Goal: Task Accomplishment & Management: Manage account settings

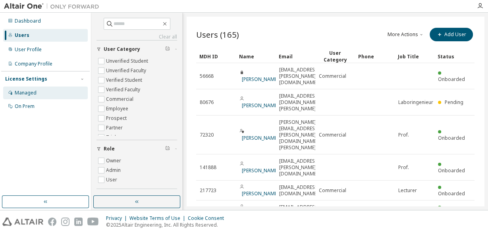
click at [24, 91] on div "Managed" at bounding box center [26, 93] width 22 height 6
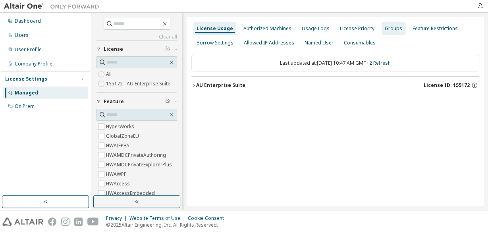
click at [385, 27] on div "Groups" at bounding box center [393, 28] width 17 height 6
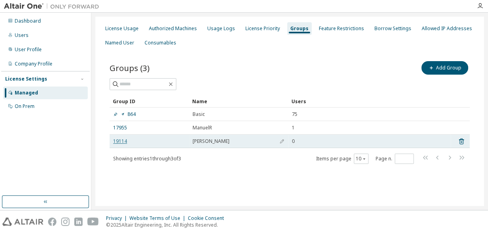
click at [116, 141] on link "19114" at bounding box center [120, 141] width 14 height 6
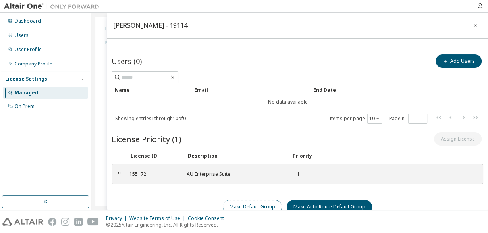
click at [243, 204] on button "Make Default Group" at bounding box center [252, 206] width 59 height 13
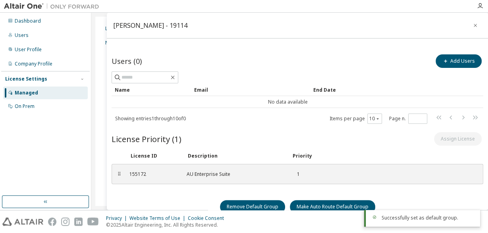
click at [238, 137] on div "License Priority (1) Assign License" at bounding box center [298, 139] width 372 height 17
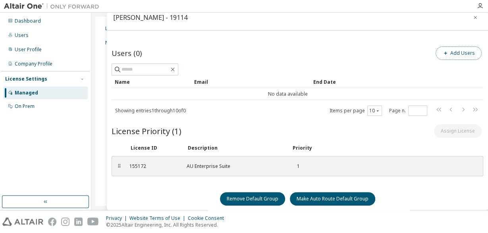
click at [458, 55] on button "Add Users" at bounding box center [459, 52] width 46 height 13
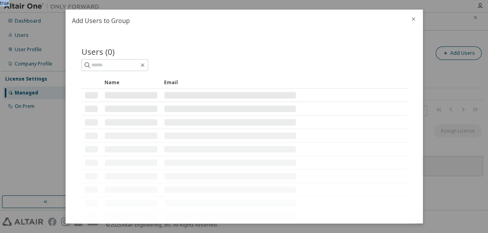
click at [458, 55] on div "true" at bounding box center [244, 116] width 488 height 233
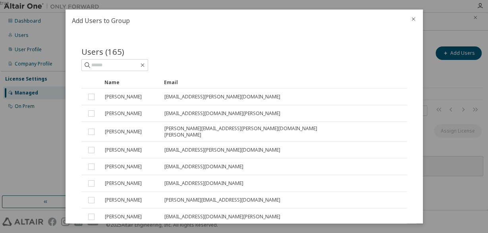
click at [77, 81] on div "Users (165) Clear Load Save Save As Field Operator Value Select filter Select o…" at bounding box center [244, 166] width 345 height 259
click at [118, 67] on input "text" at bounding box center [115, 65] width 48 height 8
type input "*******"
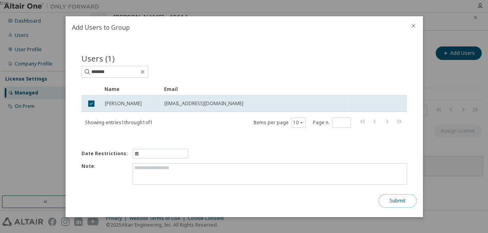
click at [395, 201] on button "Submit" at bounding box center [397, 200] width 38 height 13
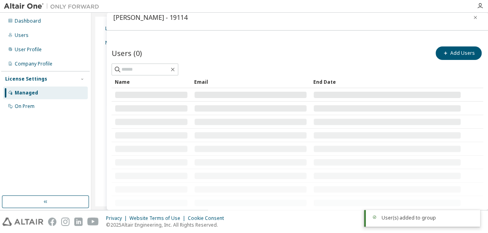
scroll to position [0, 0]
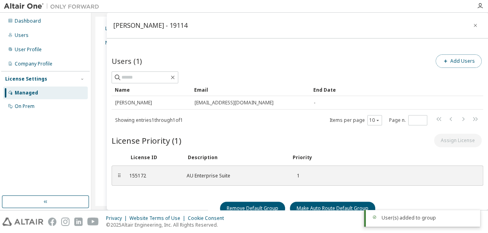
click at [453, 61] on button "Add Users" at bounding box center [459, 60] width 46 height 13
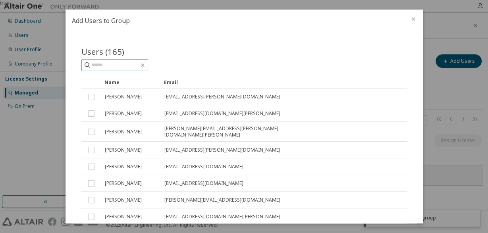
click at [115, 61] on span at bounding box center [114, 65] width 67 height 12
click at [111, 66] on input "text" at bounding box center [115, 65] width 48 height 8
type input "*****"
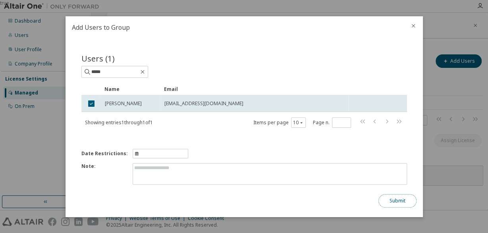
click at [401, 199] on button "Submit" at bounding box center [397, 200] width 38 height 13
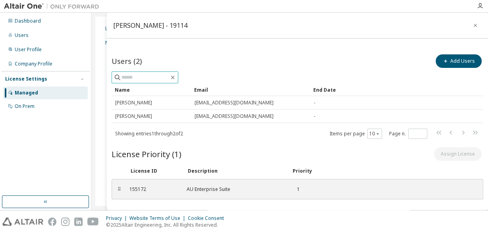
click at [145, 79] on input "text" at bounding box center [145, 77] width 48 height 8
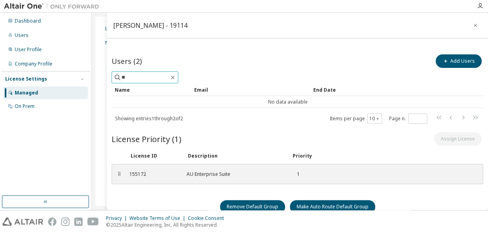
type input "*"
type input "*****"
click at [221, 127] on div "Users (2) Add Users ***** Clear Load Save Save As Field Operator Value Select f…" at bounding box center [298, 136] width 372 height 167
click at [175, 77] on icon "button" at bounding box center [173, 78] width 4 height 4
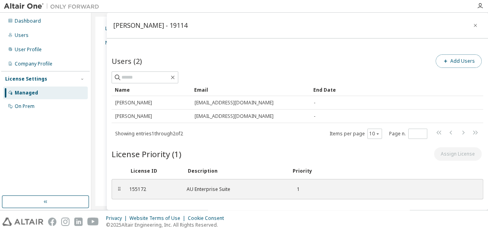
click at [445, 62] on icon "button" at bounding box center [445, 61] width 5 height 5
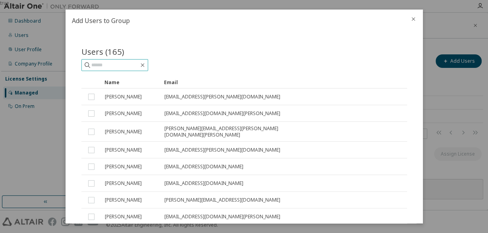
click at [117, 66] on input "text" at bounding box center [115, 65] width 48 height 8
type input "*****"
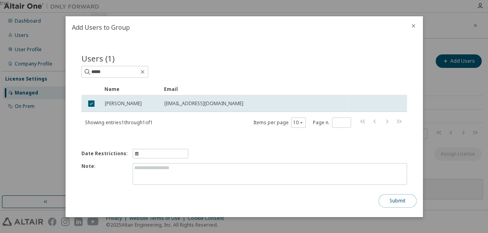
click at [393, 199] on button "Submit" at bounding box center [397, 200] width 38 height 13
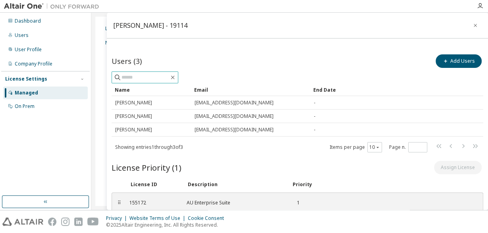
click at [166, 77] on input "text" at bounding box center [145, 77] width 48 height 8
click at [440, 61] on button "Add Users" at bounding box center [459, 60] width 46 height 13
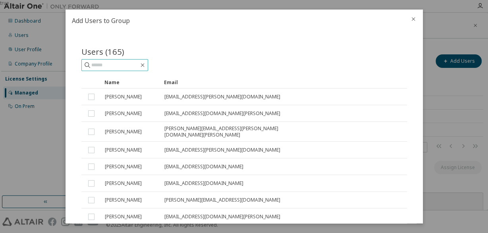
click at [120, 65] on input "text" at bounding box center [115, 65] width 48 height 8
type input "******"
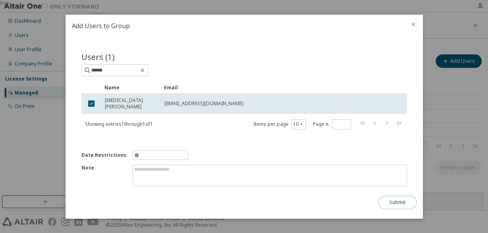
click at [397, 202] on button "Submit" at bounding box center [397, 202] width 38 height 13
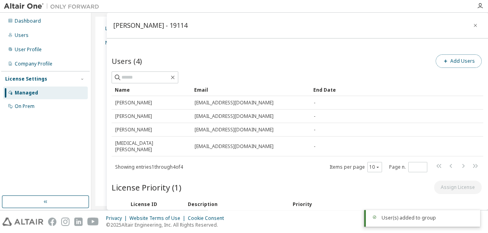
click at [457, 61] on button "Add Users" at bounding box center [459, 60] width 46 height 13
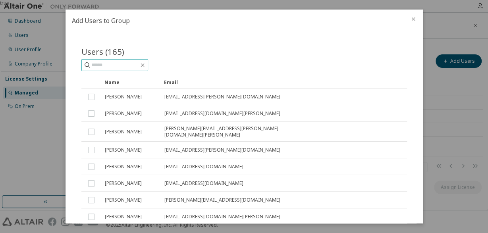
click at [127, 69] on input "text" at bounding box center [115, 65] width 48 height 8
type input "******"
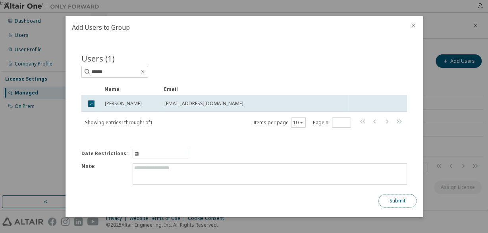
click at [390, 201] on button "Submit" at bounding box center [397, 200] width 38 height 13
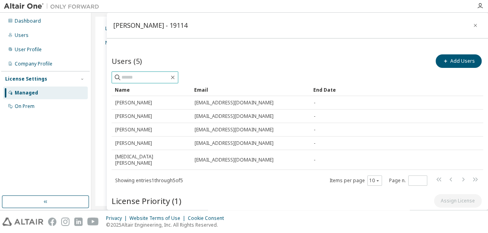
click at [156, 77] on input "text" at bounding box center [145, 77] width 48 height 8
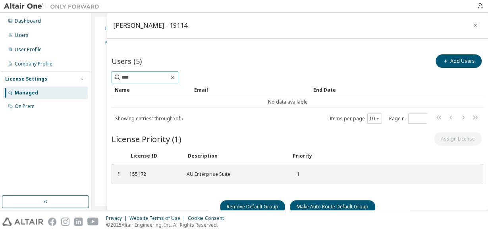
click at [137, 74] on input "****" at bounding box center [145, 77] width 48 height 8
type input "*"
click at [451, 65] on button "Add Users" at bounding box center [459, 60] width 46 height 13
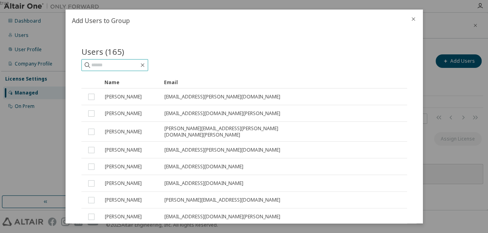
click at [109, 66] on input "text" at bounding box center [115, 65] width 48 height 8
type input "****"
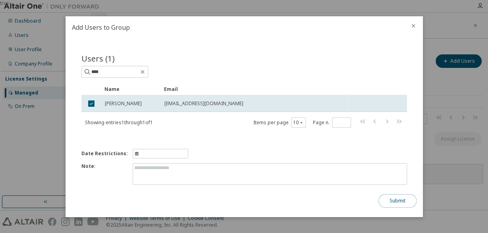
click at [395, 201] on button "Submit" at bounding box center [397, 200] width 38 height 13
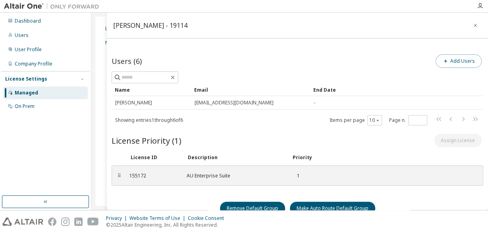
click at [447, 58] on span "button" at bounding box center [445, 61] width 6 height 6
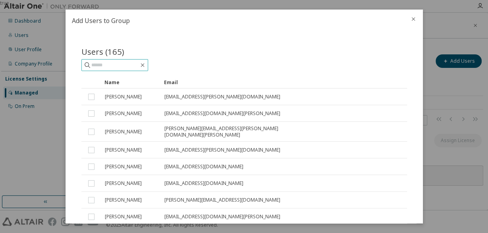
click at [123, 66] on input "text" at bounding box center [115, 65] width 48 height 8
type input "******"
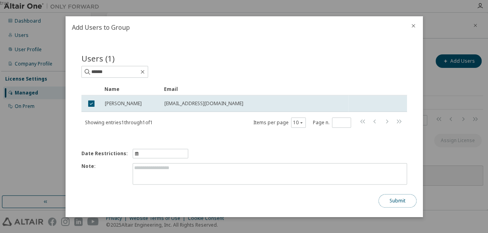
click at [391, 197] on button "Submit" at bounding box center [397, 200] width 38 height 13
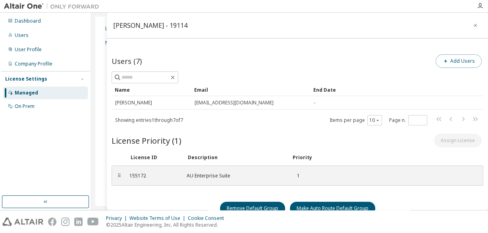
click at [455, 55] on button "Add Users" at bounding box center [459, 60] width 46 height 13
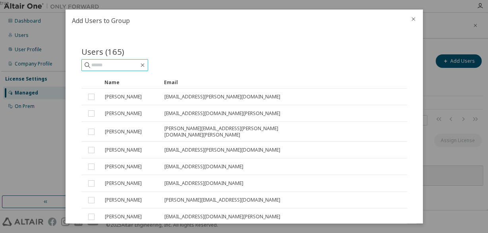
click at [124, 64] on input "text" at bounding box center [115, 65] width 48 height 8
type input "*****"
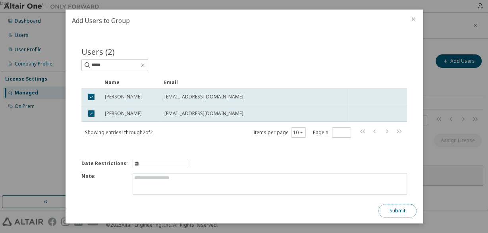
click at [398, 210] on button "Submit" at bounding box center [397, 210] width 38 height 13
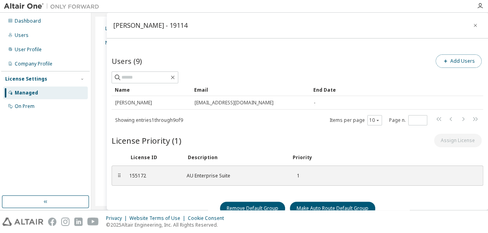
click at [449, 60] on span "button" at bounding box center [445, 61] width 6 height 6
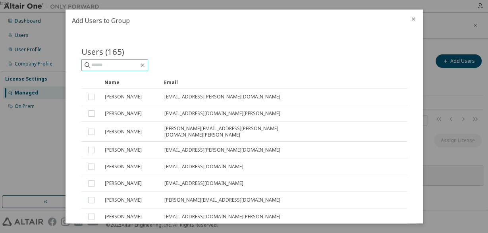
click at [108, 67] on input "text" at bounding box center [115, 65] width 48 height 8
type input "**********"
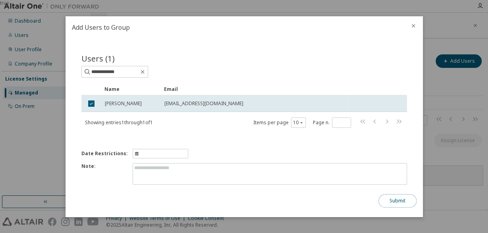
click at [398, 201] on button "Submit" at bounding box center [397, 200] width 38 height 13
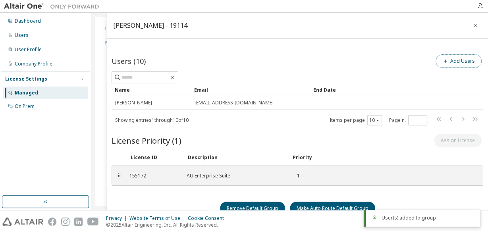
click at [459, 65] on button "Add Users" at bounding box center [459, 60] width 46 height 13
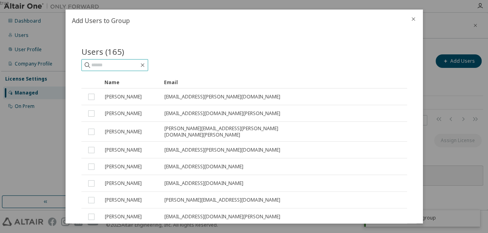
click at [124, 64] on input "text" at bounding box center [115, 65] width 48 height 8
type input "*******"
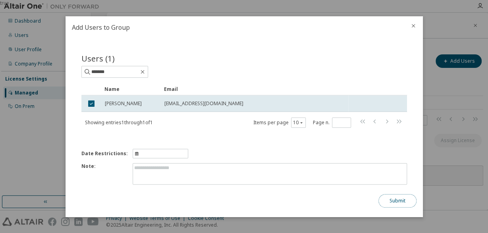
click at [394, 205] on button "Submit" at bounding box center [397, 200] width 38 height 13
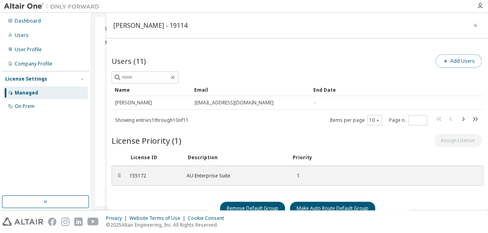
click at [445, 65] on button "Add Users" at bounding box center [459, 60] width 46 height 13
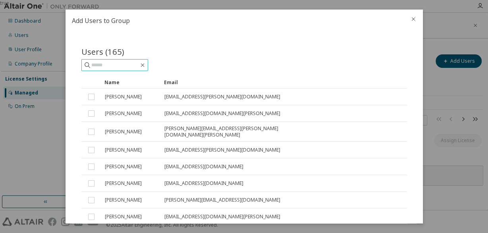
click at [128, 66] on input "text" at bounding box center [115, 65] width 48 height 8
type input "**********"
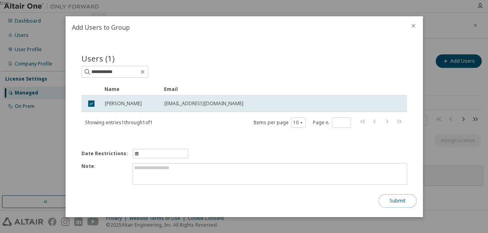
click at [397, 197] on button "Submit" at bounding box center [397, 200] width 38 height 13
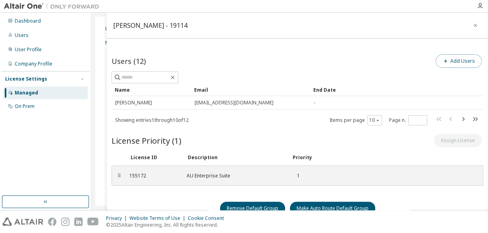
click at [457, 64] on button "Add Users" at bounding box center [459, 60] width 46 height 13
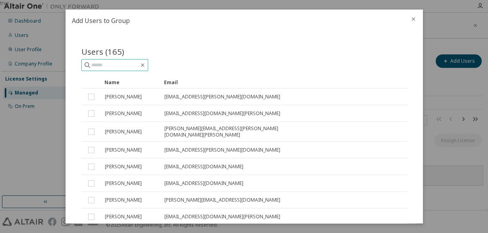
click at [108, 66] on input "text" at bounding box center [115, 65] width 48 height 8
type input "*******"
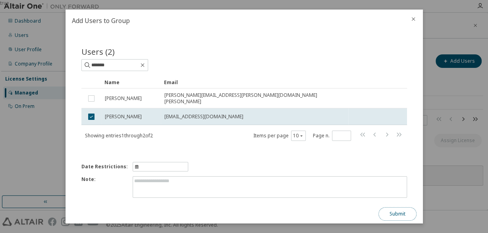
click at [389, 209] on button "Submit" at bounding box center [397, 213] width 38 height 13
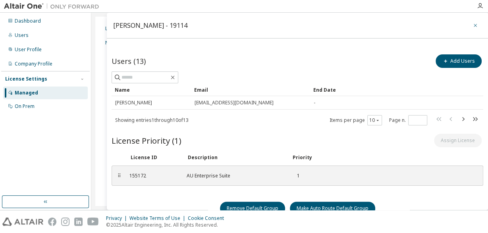
click at [475, 27] on icon "button" at bounding box center [475, 25] width 6 height 6
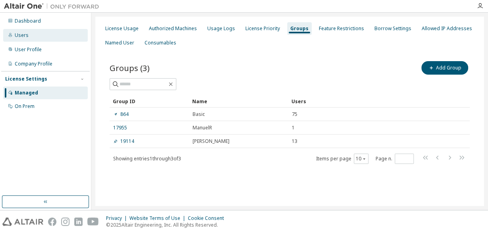
click at [27, 33] on div "Users" at bounding box center [22, 35] width 14 height 6
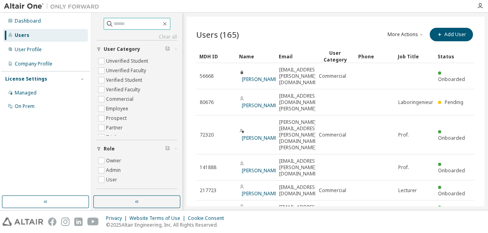
click at [131, 25] on input "text" at bounding box center [138, 24] width 48 height 8
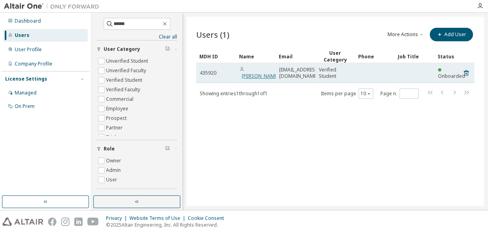
click at [250, 73] on link "Tobias Böhmel" at bounding box center [260, 76] width 37 height 7
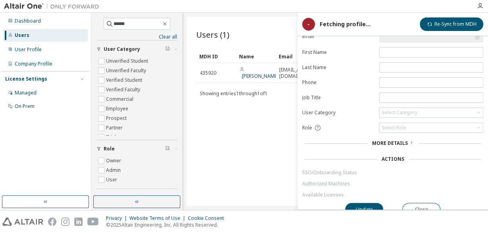
scroll to position [31, 0]
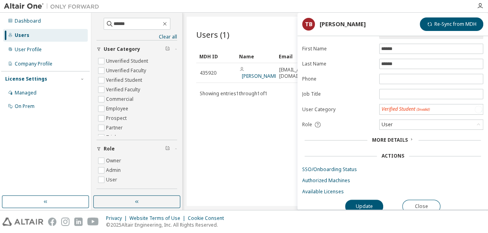
click at [331, 192] on link "Available Licenses" at bounding box center [392, 192] width 181 height 6
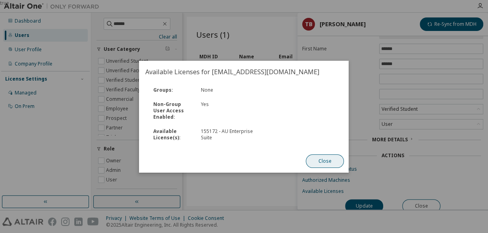
click at [326, 160] on button "Close" at bounding box center [325, 160] width 38 height 13
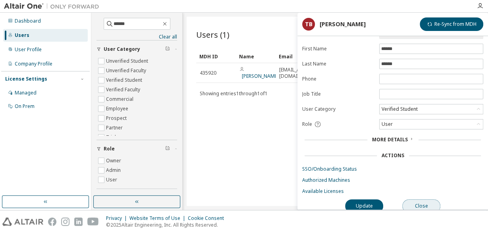
click at [422, 200] on button "Close" at bounding box center [421, 205] width 38 height 13
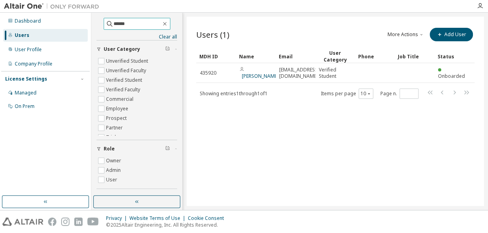
drag, startPoint x: 133, startPoint y: 25, endPoint x: 56, endPoint y: 29, distance: 77.1
click at [114, 28] on input "******" at bounding box center [138, 24] width 48 height 8
type input "*****"
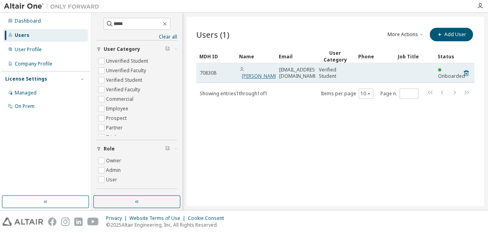
click at [248, 75] on link "Fabian Braun" at bounding box center [260, 76] width 37 height 7
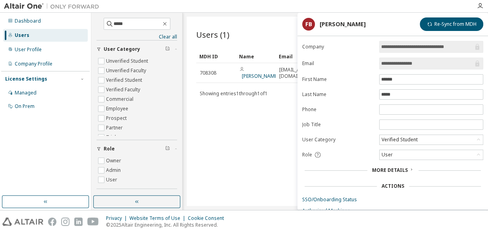
scroll to position [31, 0]
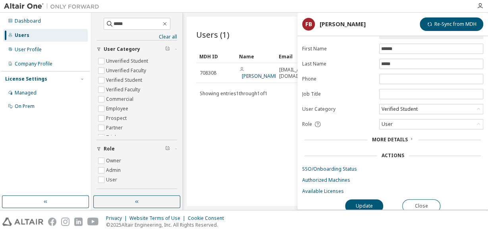
click at [306, 185] on form "**********" at bounding box center [392, 102] width 181 height 184
click at [307, 188] on link "Available Licenses" at bounding box center [392, 191] width 181 height 6
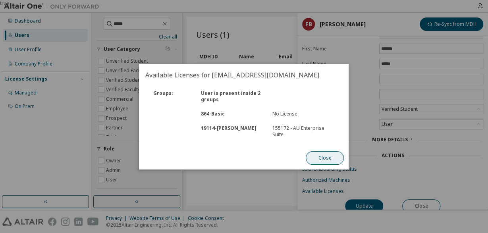
click at [324, 157] on button "Close" at bounding box center [325, 157] width 38 height 13
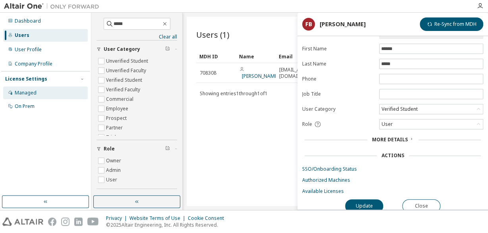
click at [23, 93] on div "Managed" at bounding box center [26, 93] width 22 height 6
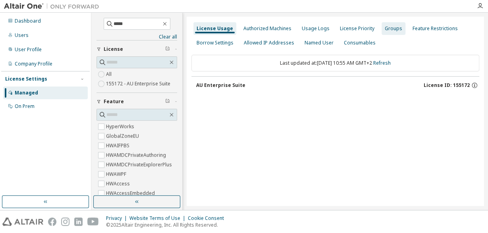
click at [390, 29] on div "Groups" at bounding box center [393, 28] width 17 height 6
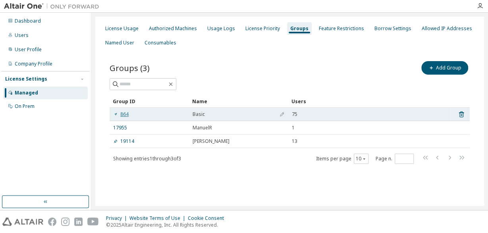
click at [124, 112] on link "864" at bounding box center [120, 114] width 15 height 6
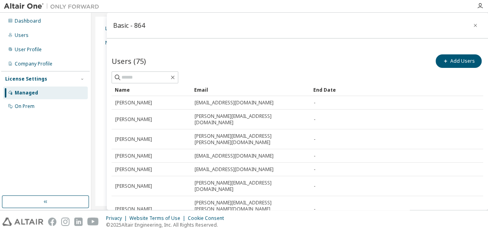
click at [214, 77] on div at bounding box center [298, 77] width 372 height 12
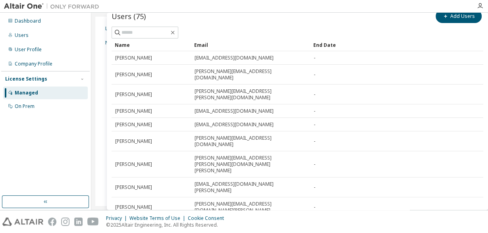
scroll to position [43, 0]
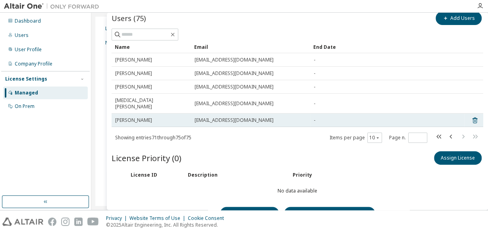
click at [135, 117] on span "Simeon Rülicke" at bounding box center [133, 120] width 37 height 6
click at [476, 116] on icon at bounding box center [474, 121] width 7 height 10
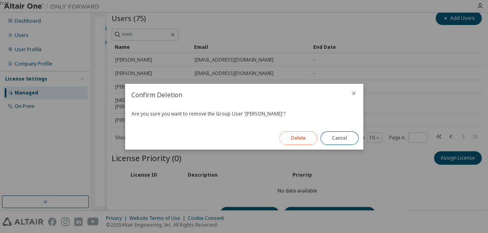
click at [289, 139] on button "Delete" at bounding box center [298, 137] width 38 height 13
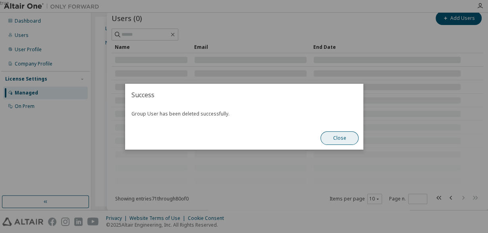
scroll to position [38, 0]
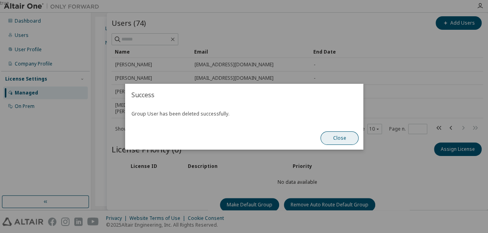
click at [334, 138] on button "Close" at bounding box center [339, 137] width 38 height 13
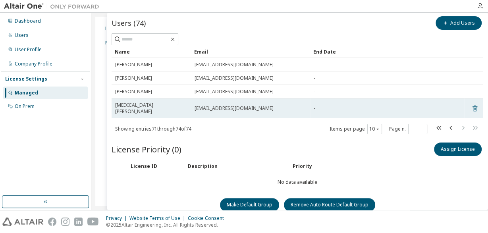
click at [474, 104] on icon at bounding box center [474, 109] width 7 height 10
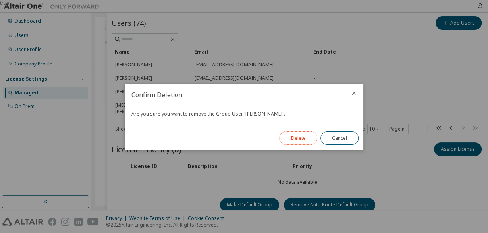
click at [305, 135] on button "Delete" at bounding box center [298, 137] width 38 height 13
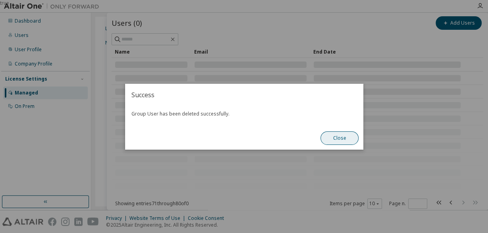
scroll to position [25, 0]
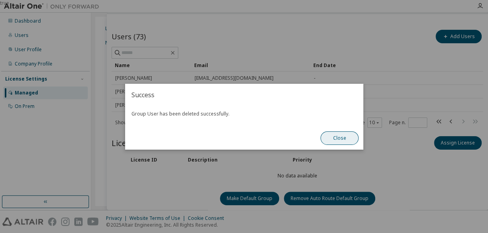
click at [339, 137] on button "Close" at bounding box center [339, 137] width 38 height 13
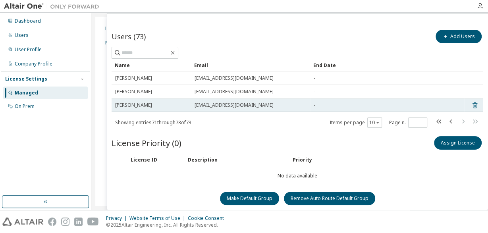
click at [475, 104] on icon at bounding box center [474, 105] width 7 height 10
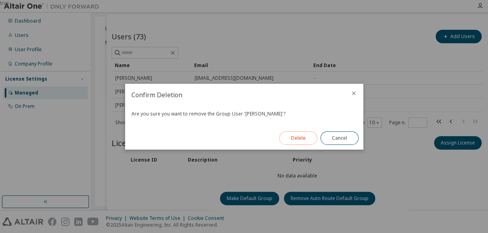
click at [301, 141] on button "Delete" at bounding box center [298, 137] width 38 height 13
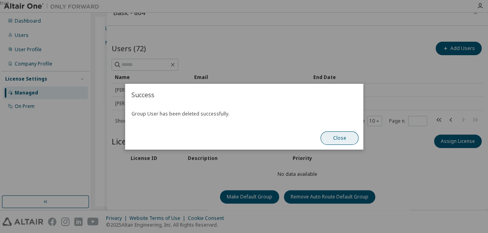
scroll to position [11, 0]
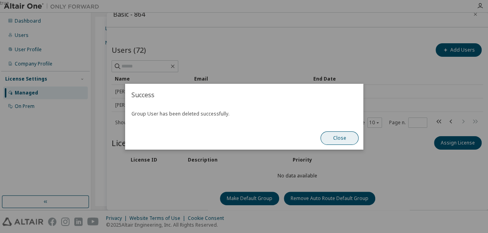
click at [335, 138] on button "Close" at bounding box center [339, 137] width 38 height 13
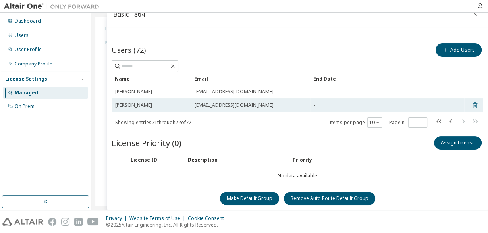
click at [475, 104] on icon at bounding box center [474, 105] width 7 height 10
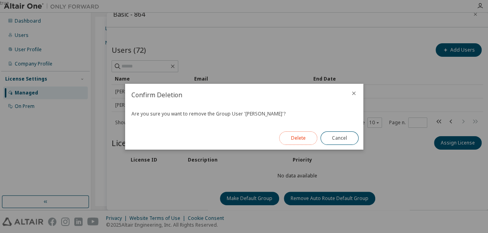
click at [298, 135] on button "Delete" at bounding box center [298, 137] width 38 height 13
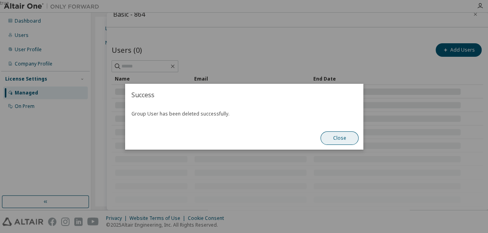
scroll to position [0, 0]
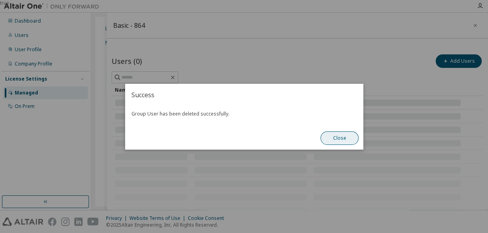
click at [333, 138] on button "Close" at bounding box center [339, 137] width 38 height 13
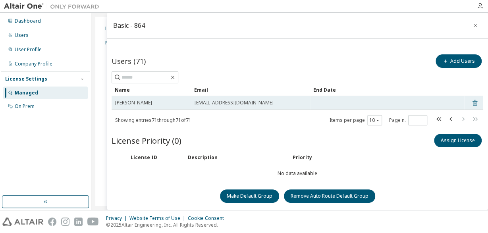
click at [475, 101] on icon at bounding box center [474, 103] width 7 height 10
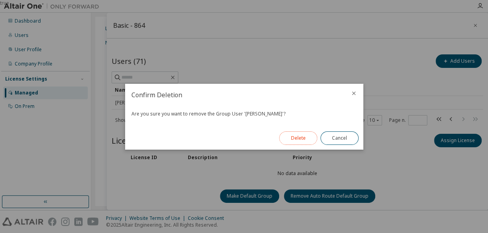
click at [299, 138] on button "Delete" at bounding box center [298, 137] width 38 height 13
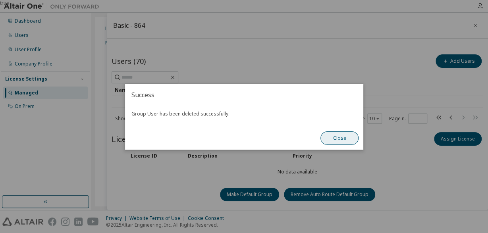
click at [337, 139] on button "Close" at bounding box center [339, 137] width 38 height 13
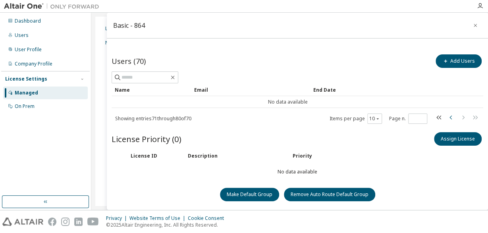
click at [450, 118] on icon "button" at bounding box center [450, 118] width 2 height 4
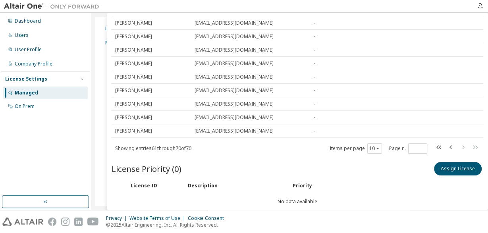
scroll to position [119, 0]
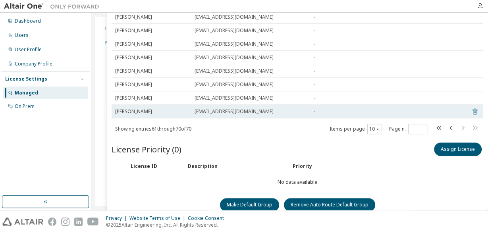
click at [475, 107] on icon at bounding box center [474, 112] width 7 height 10
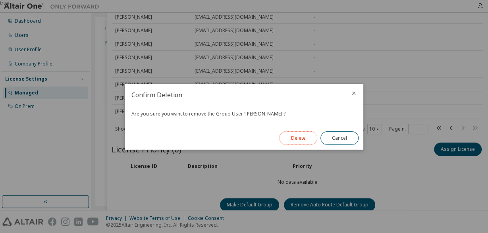
click at [304, 139] on button "Delete" at bounding box center [298, 137] width 38 height 13
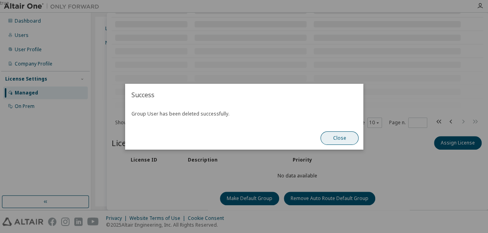
scroll to position [106, 0]
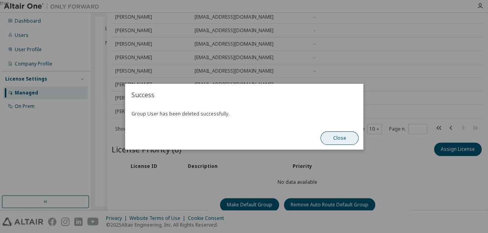
click at [331, 136] on button "Close" at bounding box center [339, 137] width 38 height 13
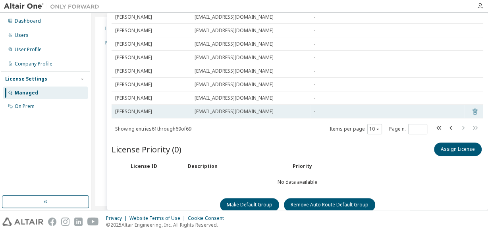
click at [476, 107] on icon at bounding box center [474, 112] width 7 height 10
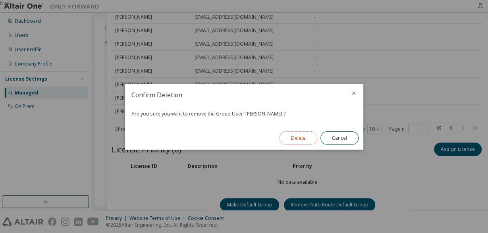
click at [302, 135] on button "Delete" at bounding box center [298, 137] width 38 height 13
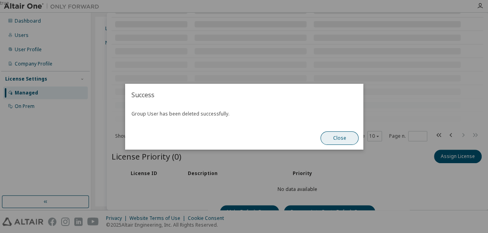
scroll to position [92, 0]
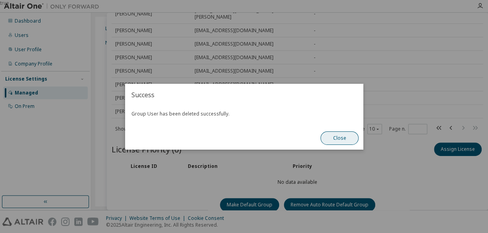
click at [338, 135] on button "Close" at bounding box center [339, 137] width 38 height 13
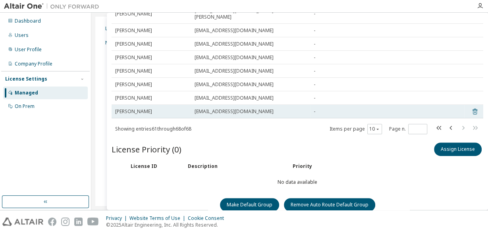
click at [474, 107] on icon at bounding box center [474, 112] width 7 height 10
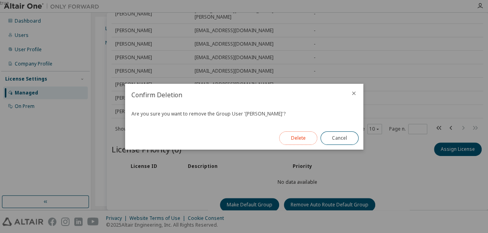
click at [312, 137] on button "Delete" at bounding box center [298, 137] width 38 height 13
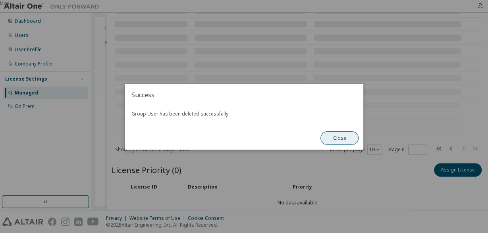
click at [343, 139] on button "Close" at bounding box center [339, 137] width 38 height 13
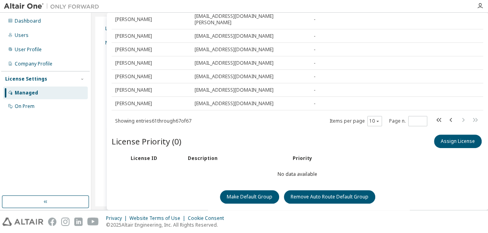
scroll to position [79, 0]
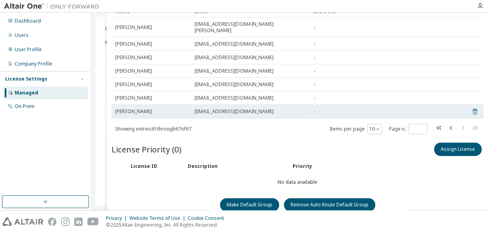
click at [473, 107] on icon at bounding box center [474, 112] width 7 height 10
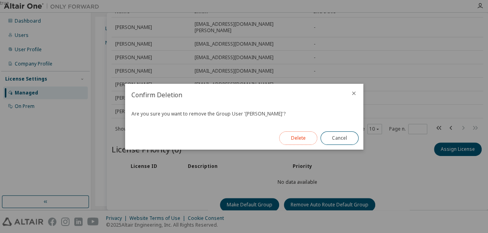
click at [299, 141] on button "Delete" at bounding box center [298, 137] width 38 height 13
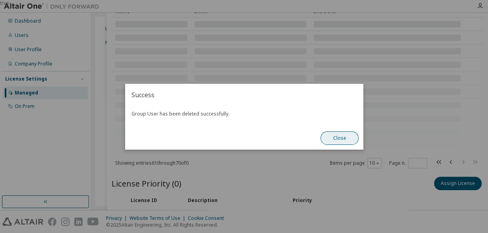
click at [350, 136] on button "Close" at bounding box center [339, 137] width 38 height 13
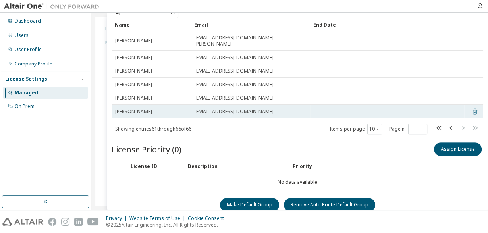
click at [474, 111] on icon at bounding box center [475, 112] width 2 height 2
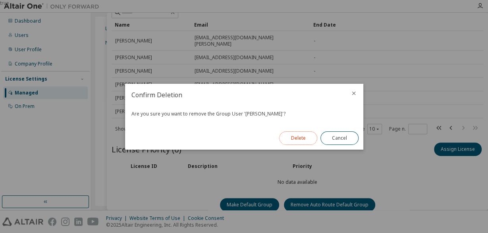
click at [292, 143] on button "Delete" at bounding box center [298, 137] width 38 height 13
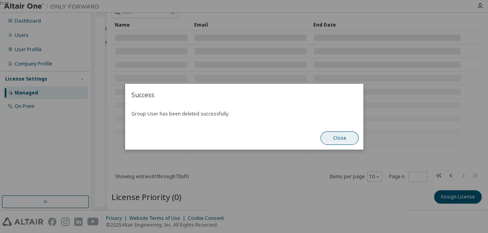
click at [336, 139] on button "Close" at bounding box center [339, 137] width 38 height 13
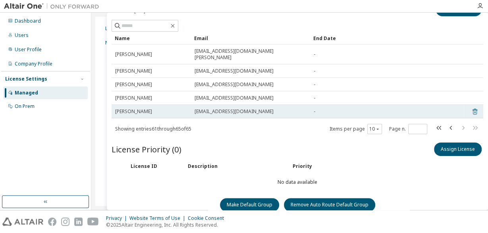
click at [474, 107] on icon at bounding box center [474, 112] width 7 height 10
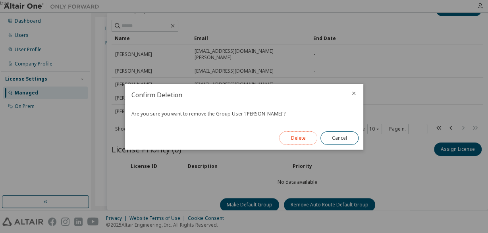
click at [292, 140] on button "Delete" at bounding box center [298, 137] width 38 height 13
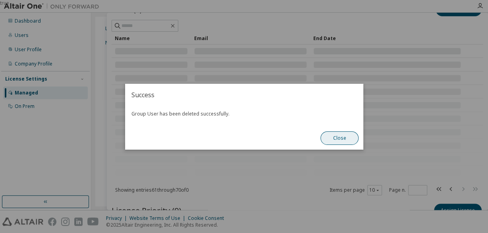
click at [338, 138] on button "Close" at bounding box center [339, 137] width 38 height 13
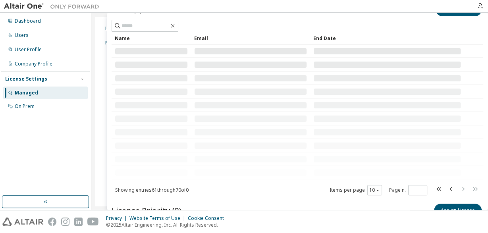
scroll to position [38, 0]
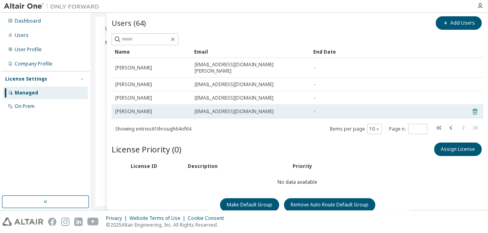
click at [477, 107] on icon at bounding box center [474, 112] width 7 height 10
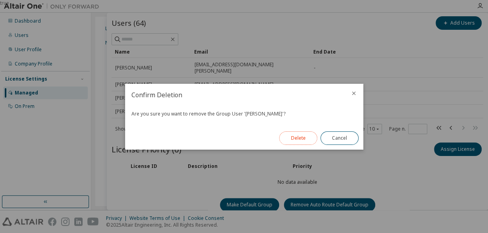
click at [294, 138] on button "Delete" at bounding box center [298, 137] width 38 height 13
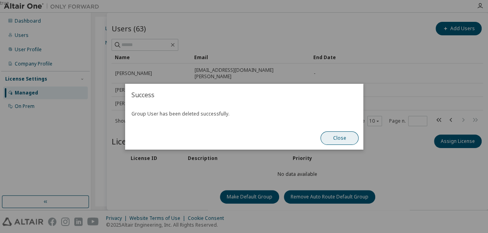
scroll to position [25, 0]
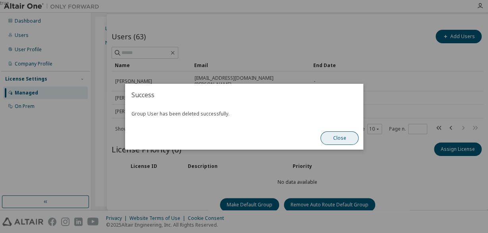
click at [338, 138] on button "Close" at bounding box center [339, 137] width 38 height 13
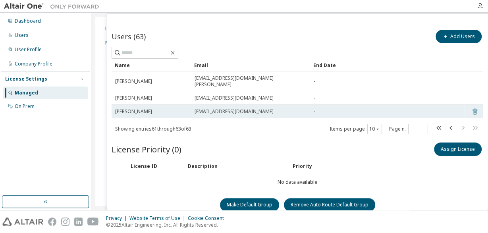
click at [474, 107] on icon at bounding box center [474, 112] width 7 height 10
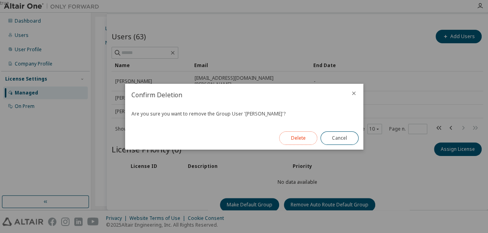
click at [295, 139] on button "Delete" at bounding box center [298, 137] width 38 height 13
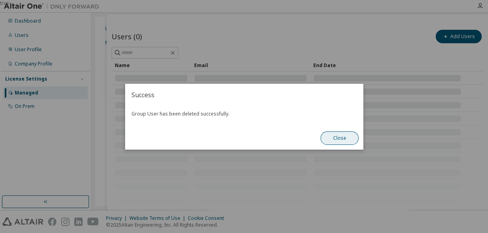
click at [334, 140] on button "Close" at bounding box center [339, 137] width 38 height 13
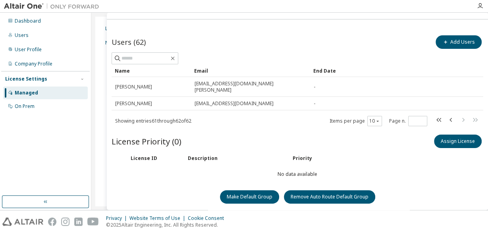
scroll to position [11, 0]
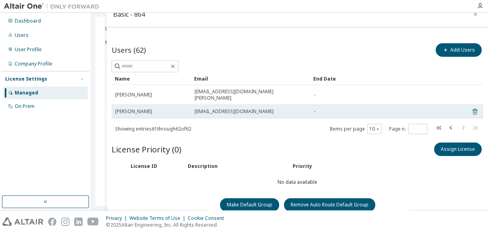
click at [476, 107] on icon at bounding box center [474, 112] width 7 height 10
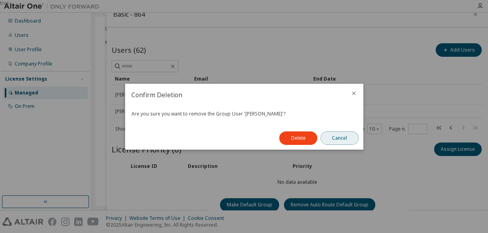
click at [335, 139] on button "Cancel" at bounding box center [339, 137] width 38 height 13
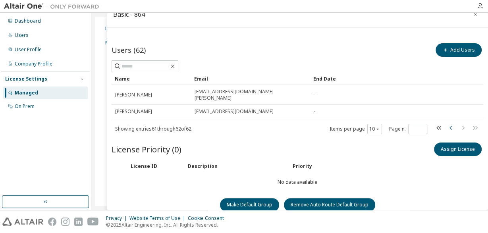
click at [453, 123] on icon "button" at bounding box center [451, 128] width 10 height 10
type input "*"
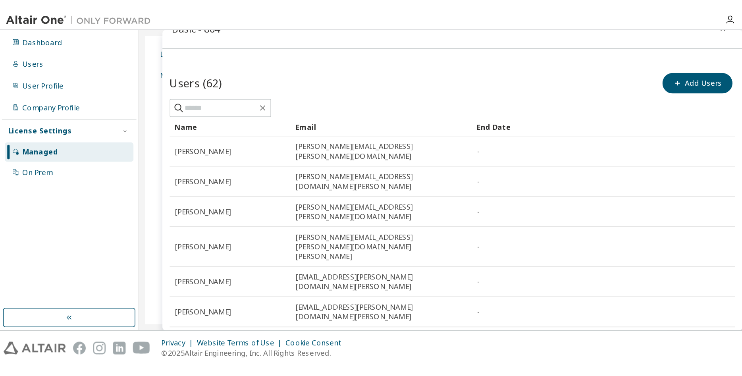
scroll to position [0, 0]
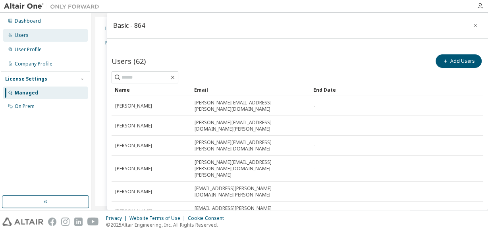
click at [20, 37] on div "Users" at bounding box center [22, 35] width 14 height 6
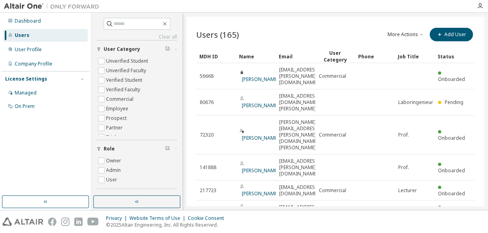
click at [208, 58] on div "MDH ID" at bounding box center [215, 56] width 33 height 13
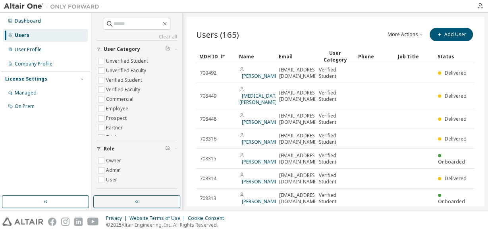
click at [283, 44] on div "Users (165) More Actions Import From CSV Export To CSV Add User" at bounding box center [335, 35] width 278 height 19
click at [396, 34] on button "More Actions" at bounding box center [406, 34] width 38 height 13
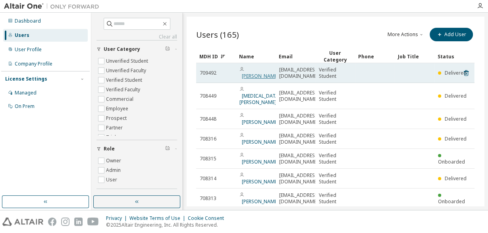
click at [247, 73] on link "Simeon Rülicke" at bounding box center [260, 76] width 37 height 7
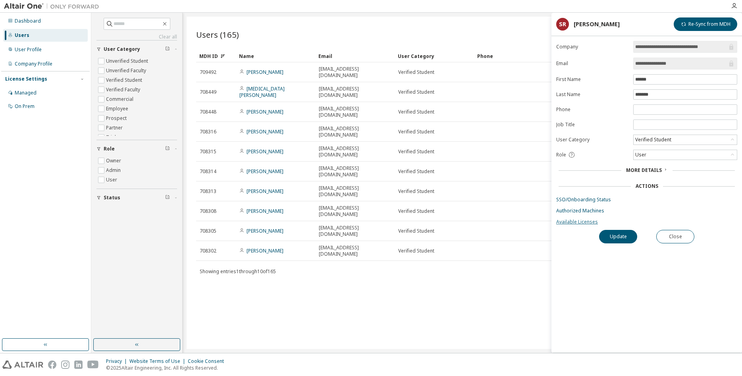
click at [488, 225] on link "Available Licenses" at bounding box center [646, 222] width 181 height 6
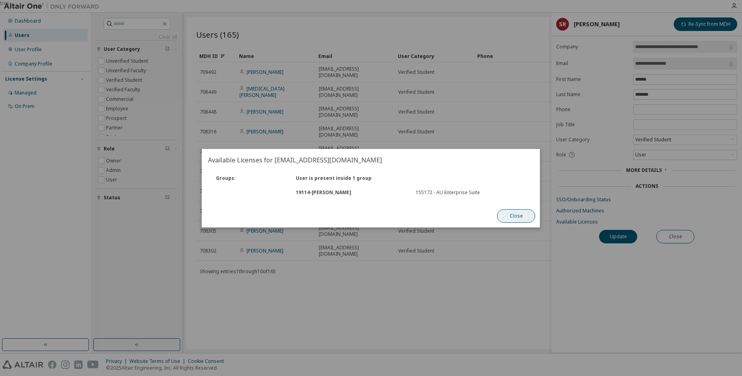
click at [488, 217] on button "Close" at bounding box center [517, 215] width 38 height 13
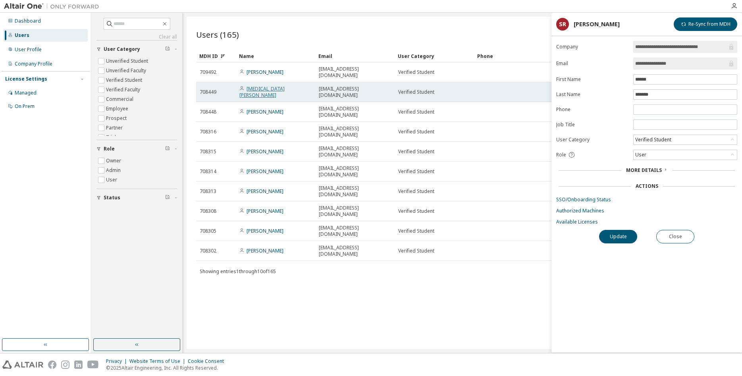
click at [255, 85] on link "Nikita Wagner" at bounding box center [261, 91] width 45 height 13
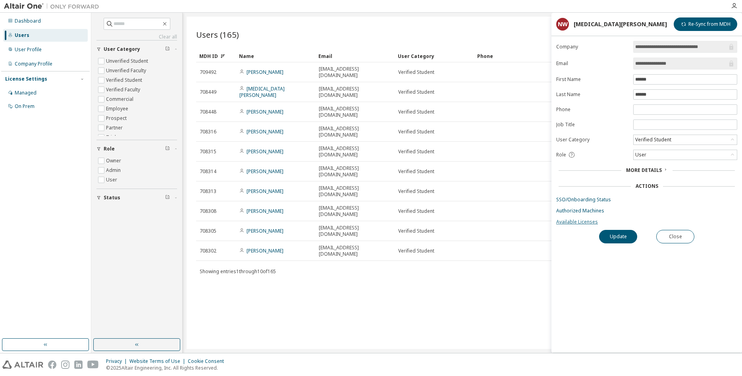
click at [488, 225] on link "Available Licenses" at bounding box center [646, 222] width 181 height 6
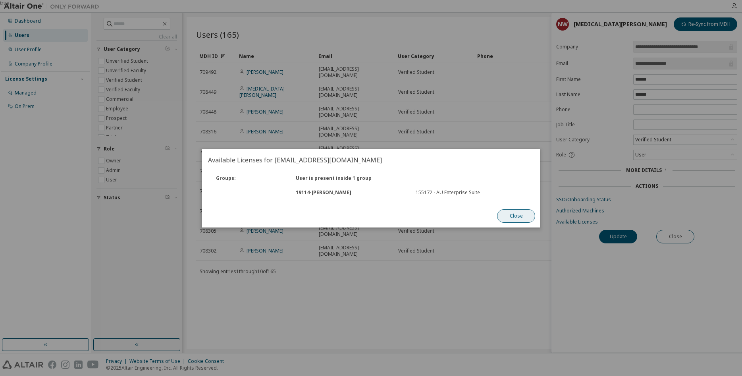
click at [488, 214] on button "Close" at bounding box center [517, 215] width 38 height 13
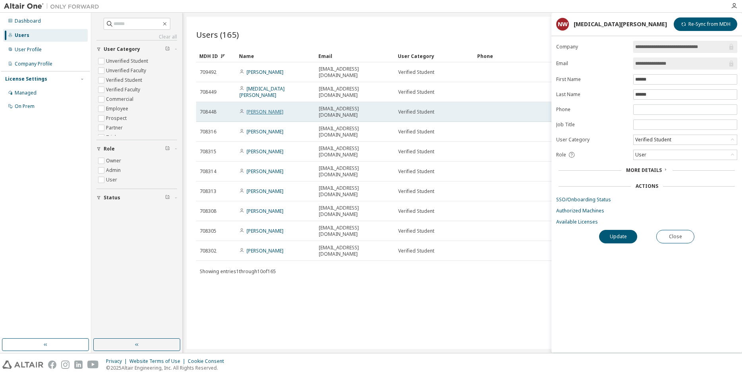
click at [262, 108] on link "Timo Jehle" at bounding box center [265, 111] width 37 height 7
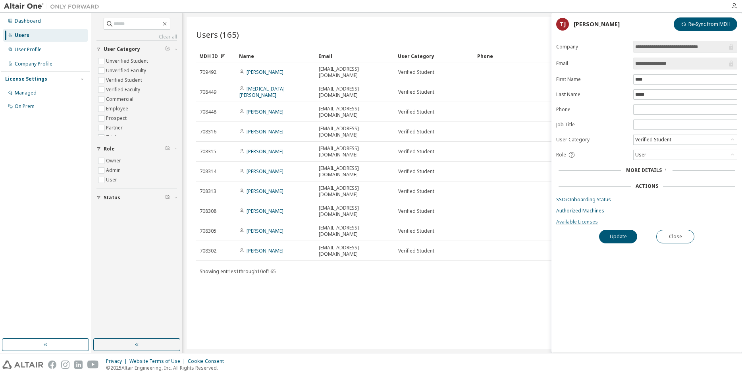
click at [488, 221] on link "Available Licenses" at bounding box center [646, 222] width 181 height 6
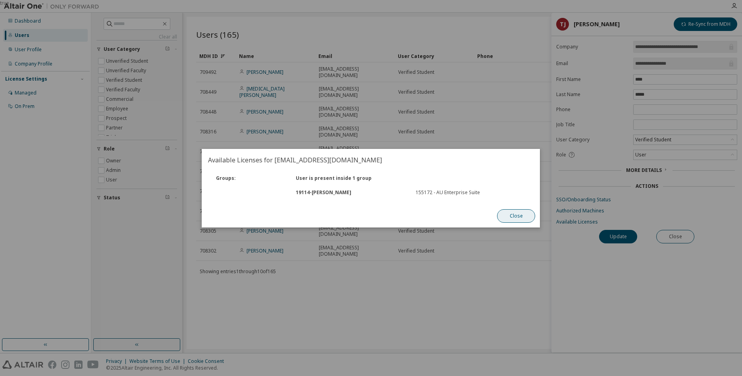
click at [488, 216] on button "Close" at bounding box center [517, 215] width 38 height 13
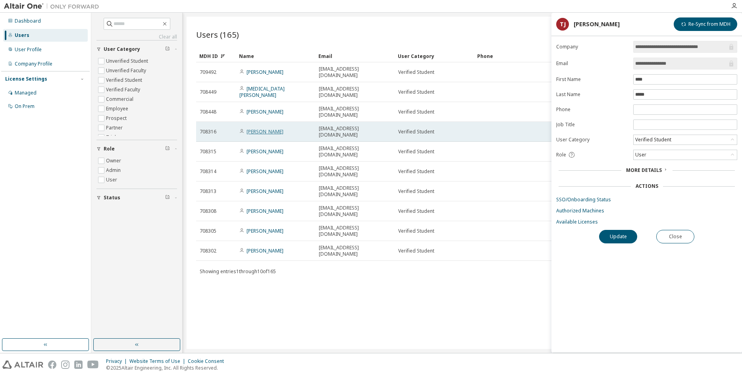
click at [249, 128] on link "Alexander Vollmar" at bounding box center [265, 131] width 37 height 7
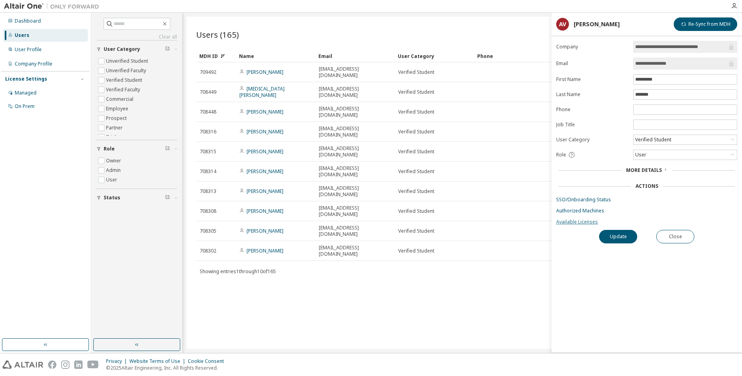
click at [488, 223] on link "Available Licenses" at bounding box center [646, 222] width 181 height 6
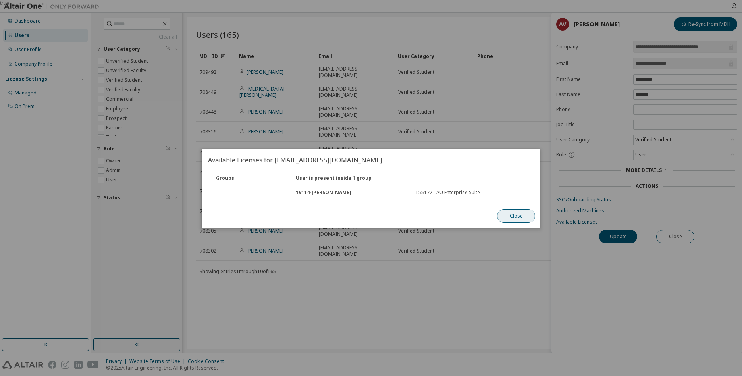
click at [488, 217] on button "Close" at bounding box center [517, 215] width 38 height 13
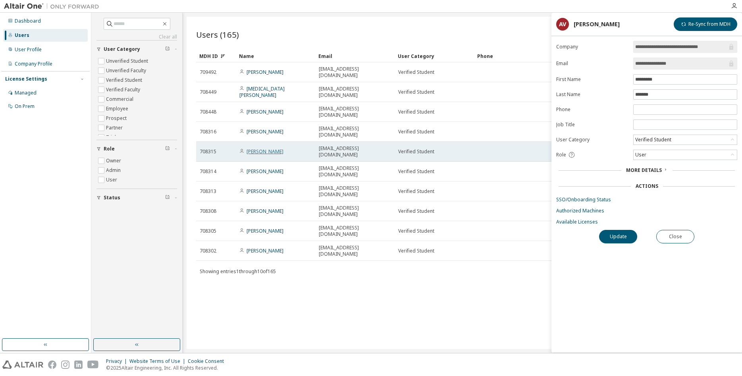
click at [260, 148] on link "Julian Schulz" at bounding box center [265, 151] width 37 height 7
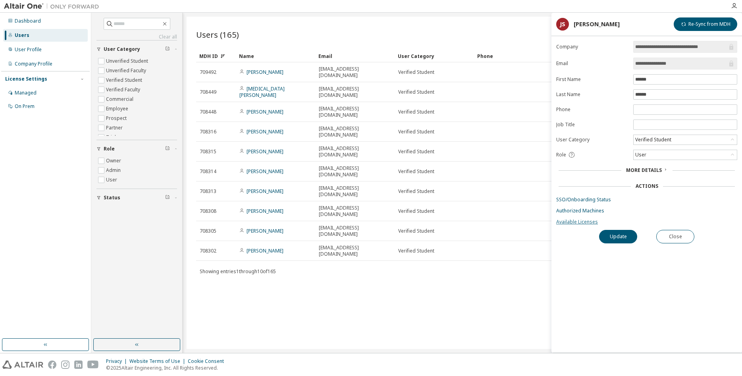
click at [488, 225] on link "Available Licenses" at bounding box center [646, 222] width 181 height 6
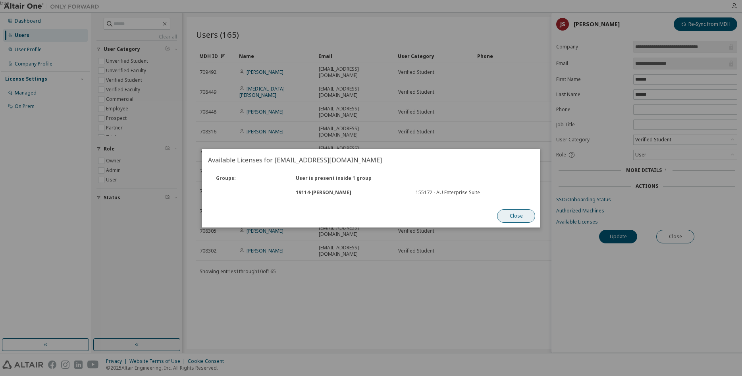
click at [488, 216] on button "Close" at bounding box center [517, 215] width 38 height 13
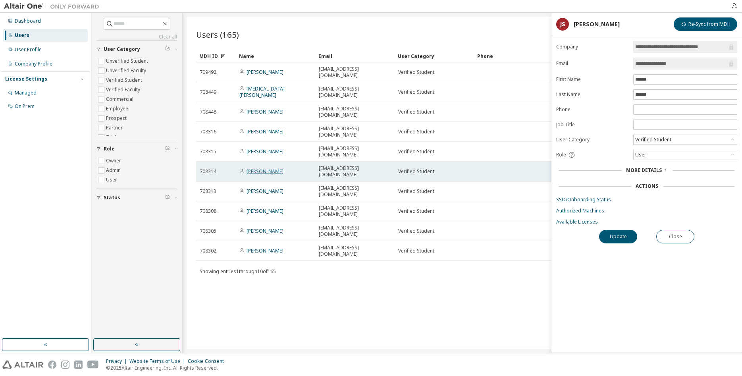
click at [251, 168] on link "Raghul Sivanandham" at bounding box center [265, 171] width 37 height 7
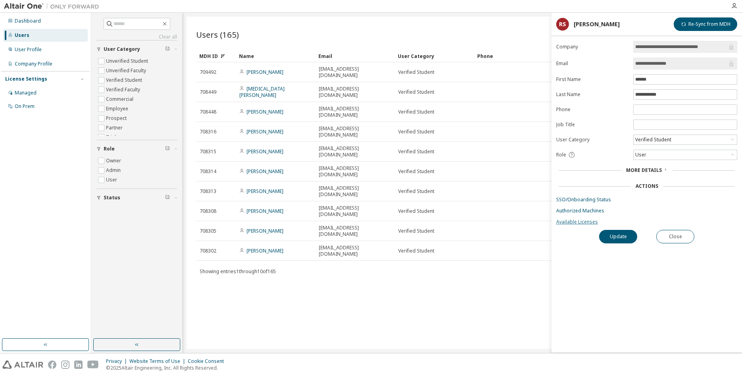
click at [488, 224] on link "Available Licenses" at bounding box center [646, 222] width 181 height 6
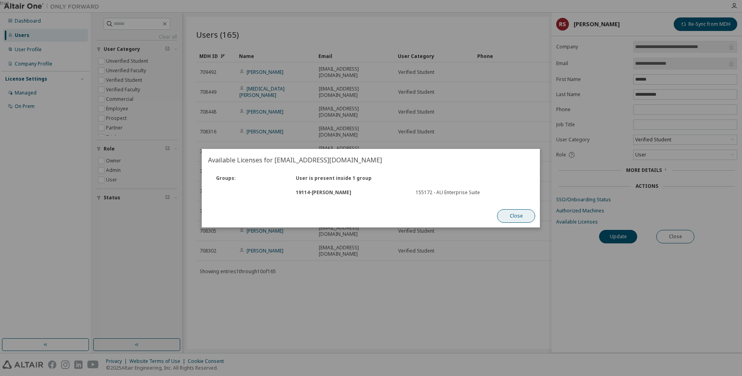
click at [488, 220] on button "Close" at bounding box center [517, 215] width 38 height 13
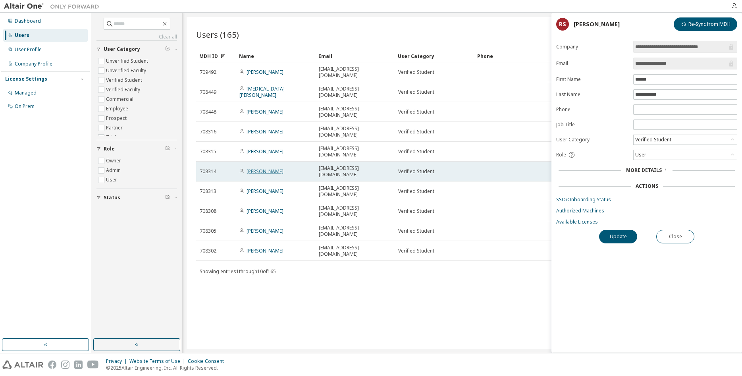
click at [262, 168] on link "Raghul Sivanandham" at bounding box center [265, 171] width 37 height 7
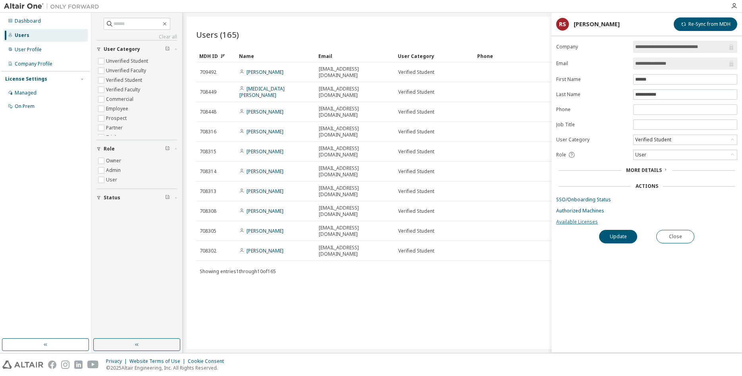
click at [488, 225] on link "Available Licenses" at bounding box center [646, 222] width 181 height 6
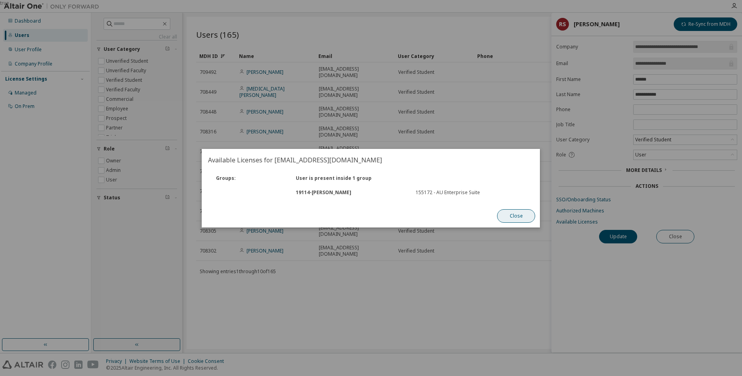
click at [488, 215] on button "Close" at bounding box center [517, 215] width 38 height 13
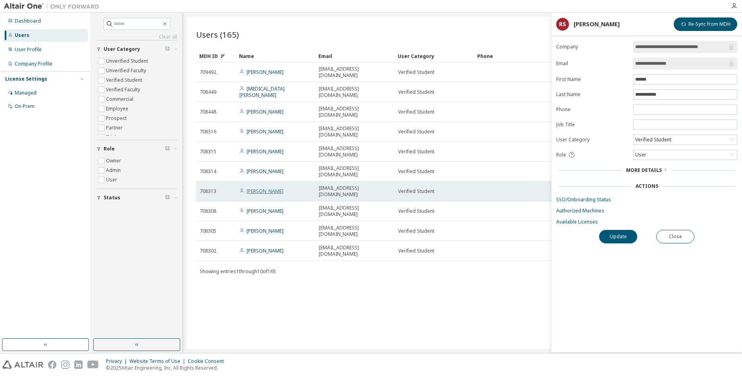
click at [261, 188] on link "Jan Schnell" at bounding box center [265, 191] width 37 height 7
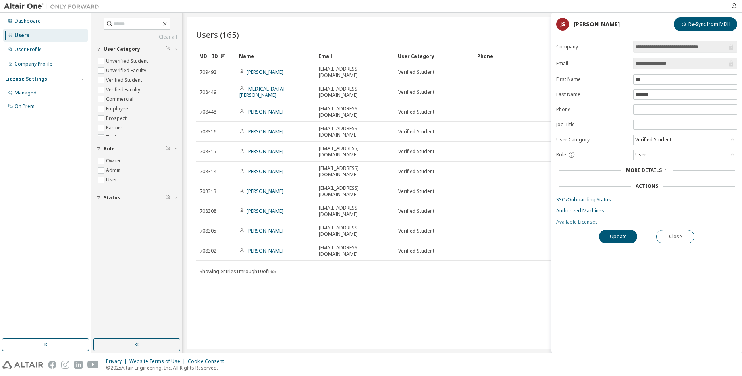
click at [488, 222] on link "Available Licenses" at bounding box center [646, 222] width 181 height 6
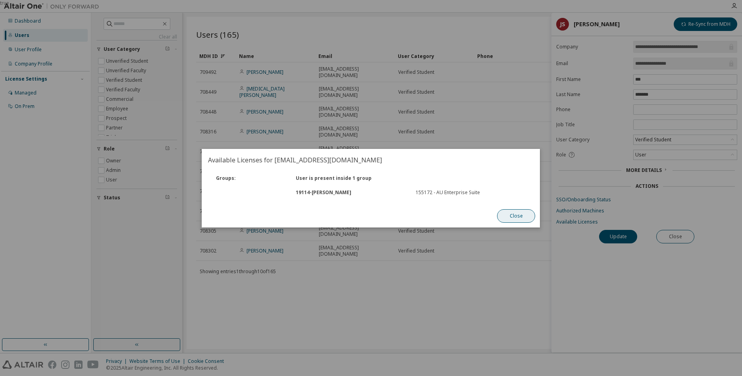
click at [488, 212] on button "Close" at bounding box center [517, 215] width 38 height 13
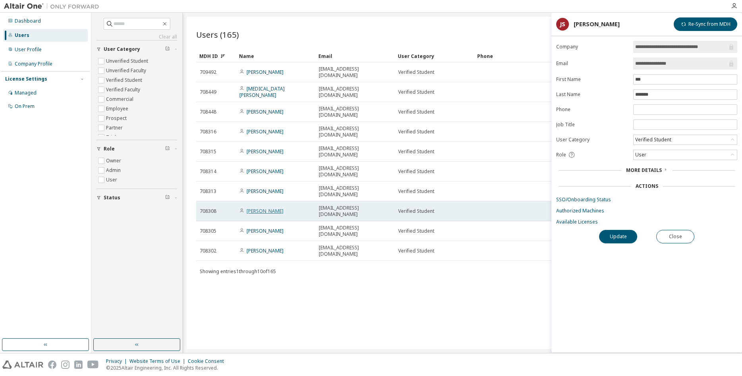
click at [261, 208] on link "Fabian Braun" at bounding box center [265, 211] width 37 height 7
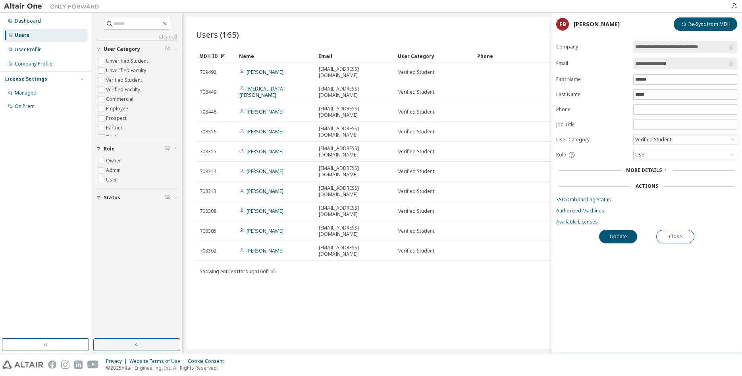
click at [488, 225] on link "Available Licenses" at bounding box center [646, 222] width 181 height 6
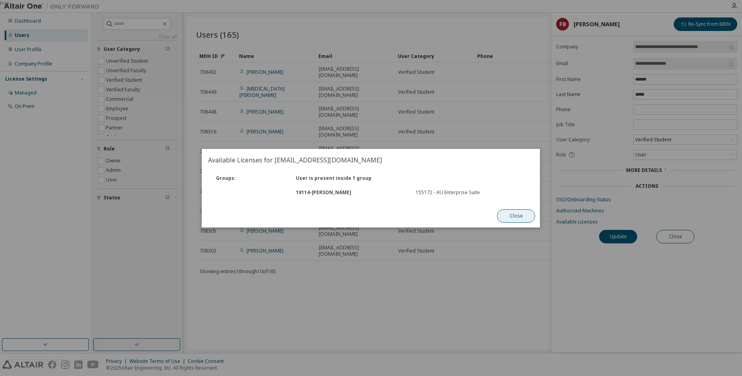
click at [488, 216] on button "Close" at bounding box center [517, 215] width 38 height 13
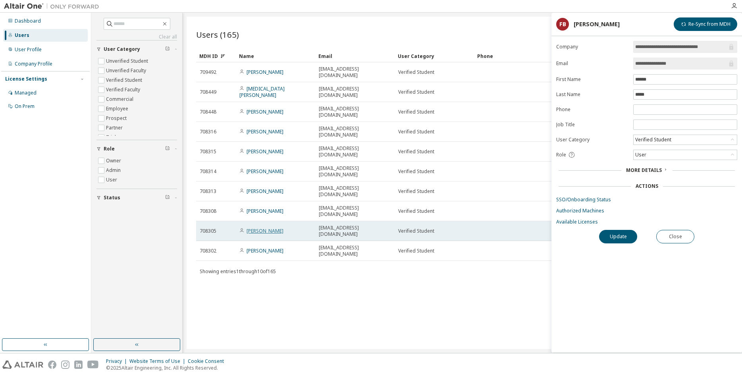
click at [280, 228] on link "Raphael Hager" at bounding box center [265, 231] width 37 height 7
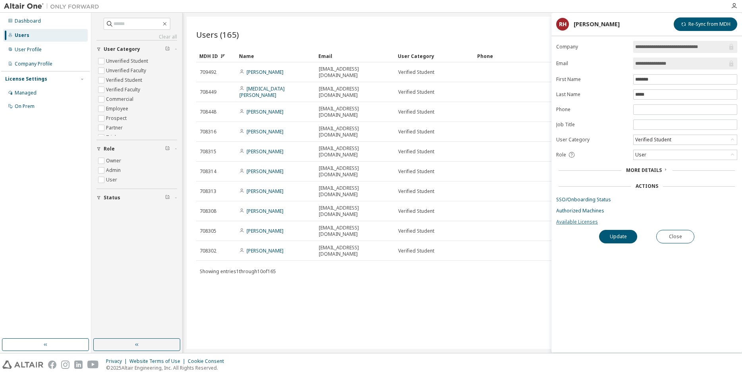
click at [488, 225] on link "Available Licenses" at bounding box center [646, 222] width 181 height 6
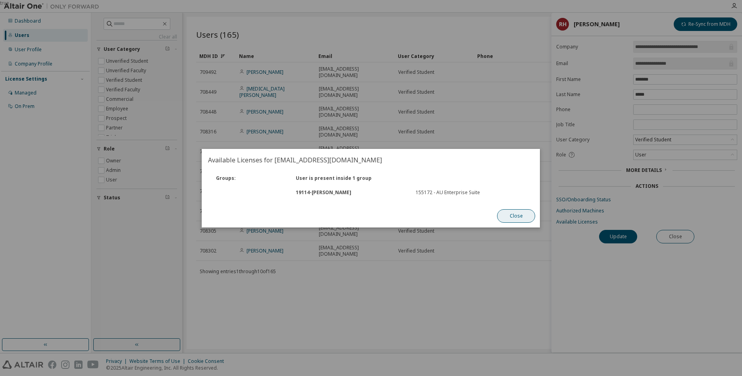
click at [488, 219] on button "Close" at bounding box center [517, 215] width 38 height 13
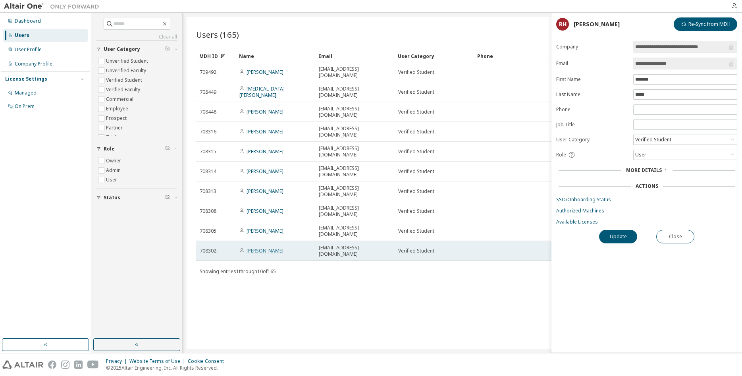
click at [255, 233] on link "Jonas Schwendemann" at bounding box center [265, 250] width 37 height 7
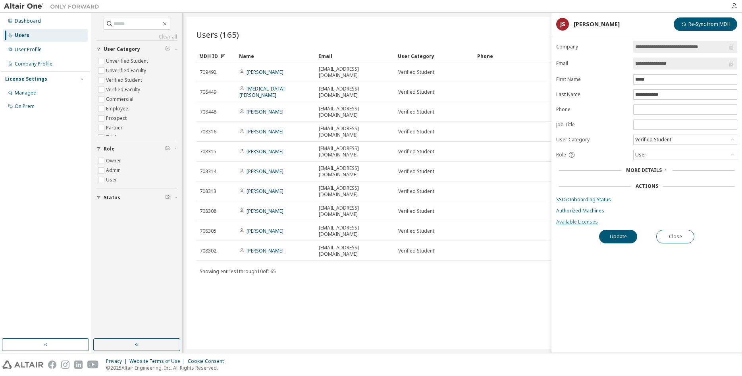
click at [488, 223] on link "Available Licenses" at bounding box center [646, 222] width 181 height 6
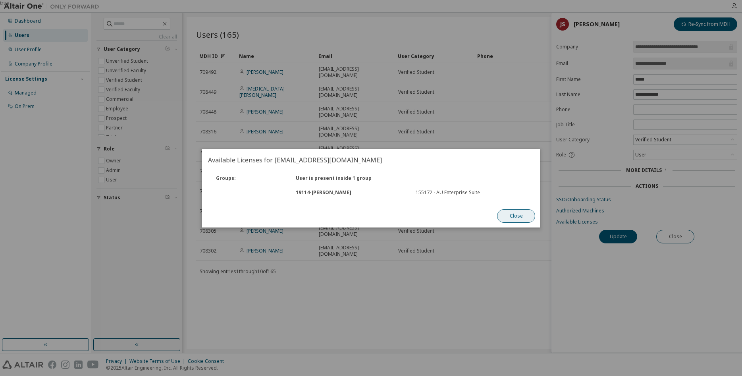
click at [488, 220] on button "Close" at bounding box center [517, 215] width 38 height 13
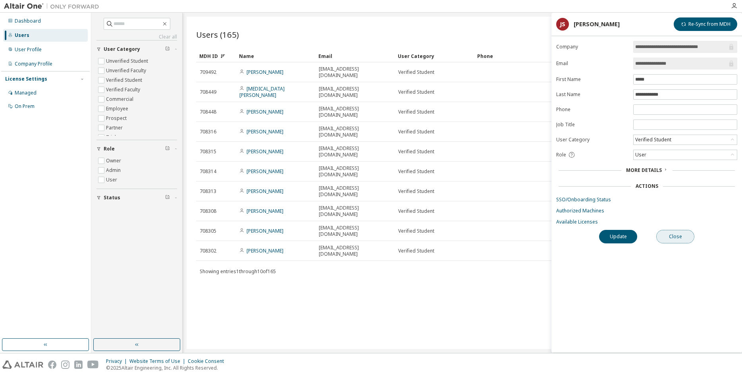
click at [488, 233] on button "Close" at bounding box center [675, 236] width 38 height 13
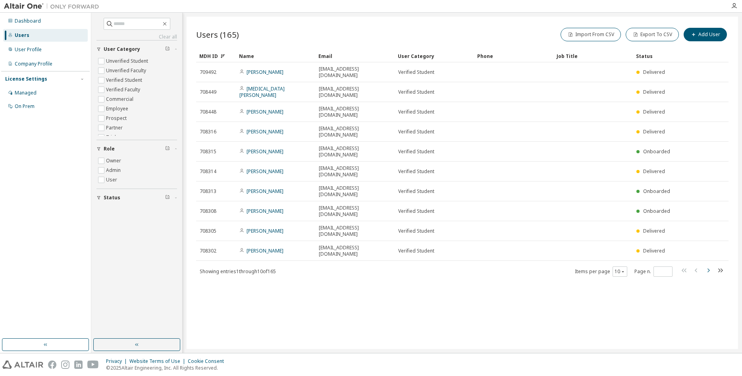
click at [488, 233] on icon "button" at bounding box center [709, 270] width 2 height 4
type input "*"
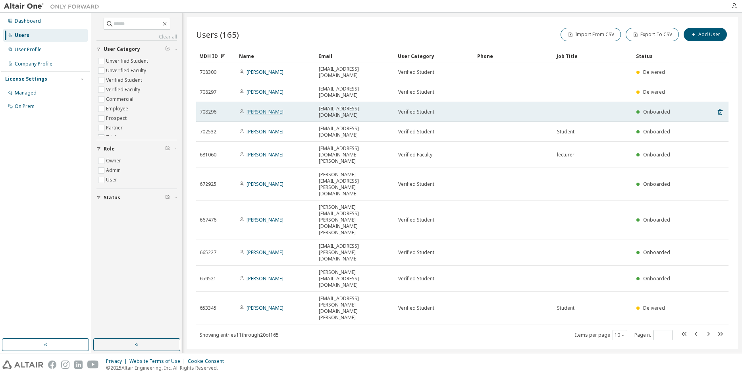
click at [266, 108] on link "Luca Lang" at bounding box center [265, 111] width 37 height 7
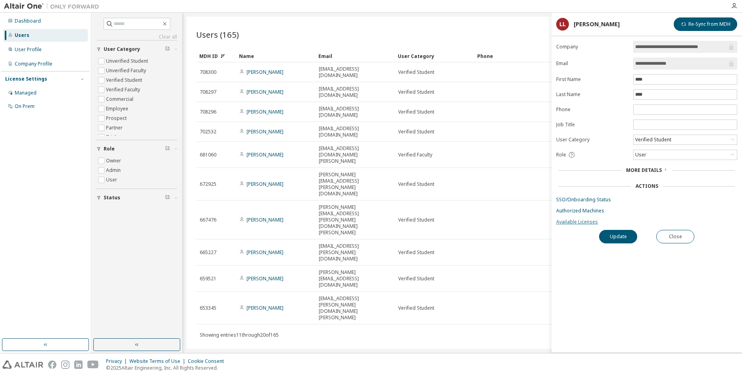
click at [488, 225] on link "Available Licenses" at bounding box center [646, 222] width 181 height 6
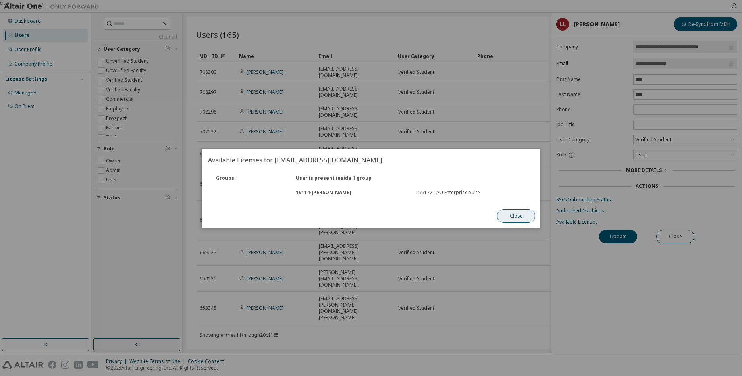
click at [488, 216] on button "Close" at bounding box center [517, 215] width 38 height 13
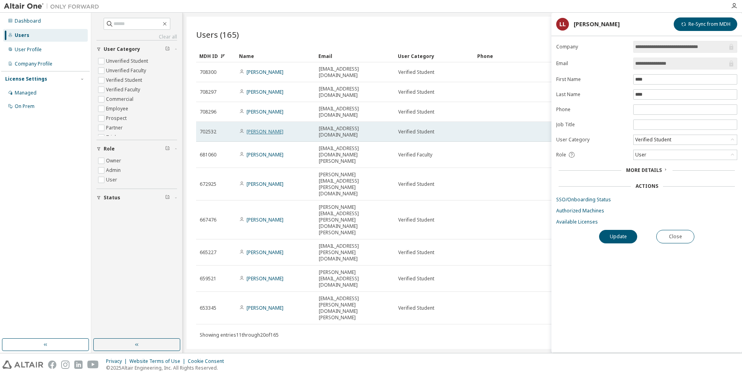
click at [264, 128] on link "Laurin Hagenburger" at bounding box center [265, 131] width 37 height 7
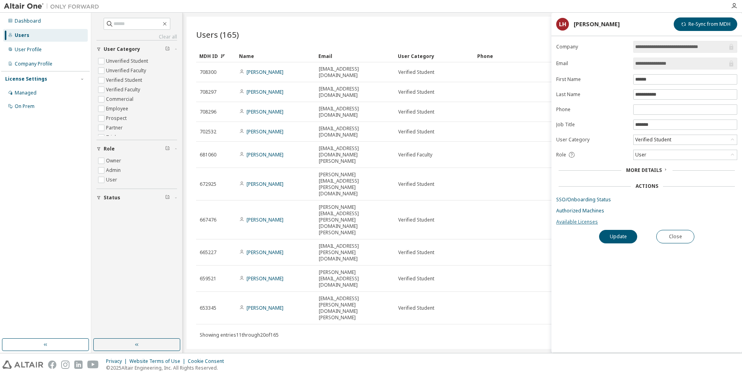
click at [488, 225] on link "Available Licenses" at bounding box center [646, 222] width 181 height 6
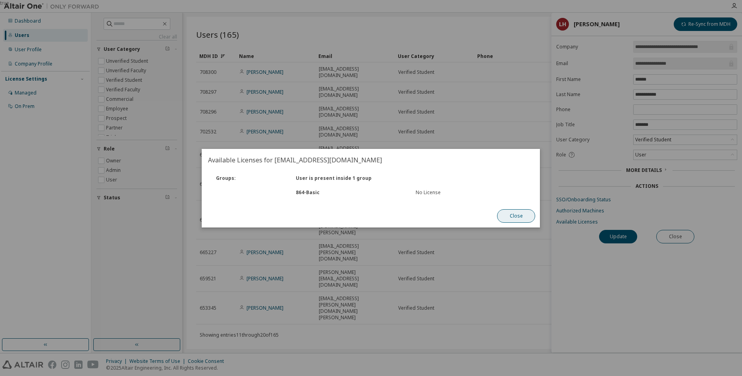
click at [488, 215] on button "Close" at bounding box center [517, 215] width 38 height 13
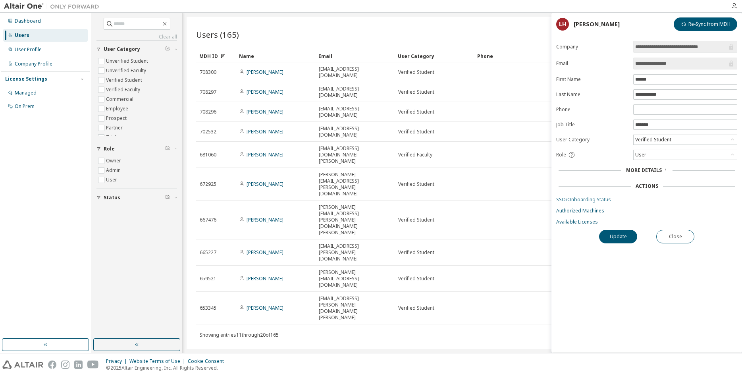
click at [488, 201] on link "SSO/Onboarding Status" at bounding box center [646, 200] width 181 height 6
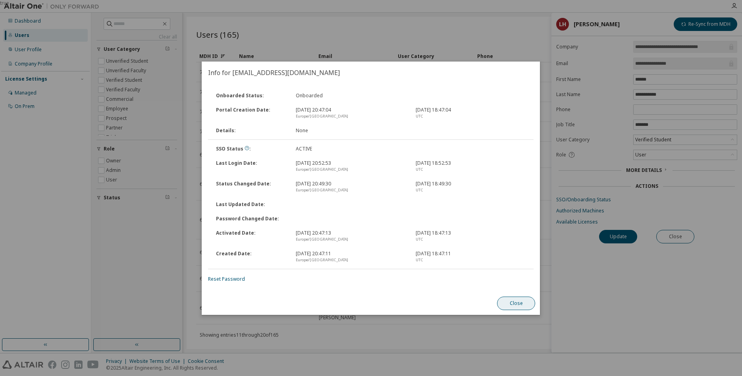
click at [488, 233] on button "Close" at bounding box center [517, 303] width 38 height 13
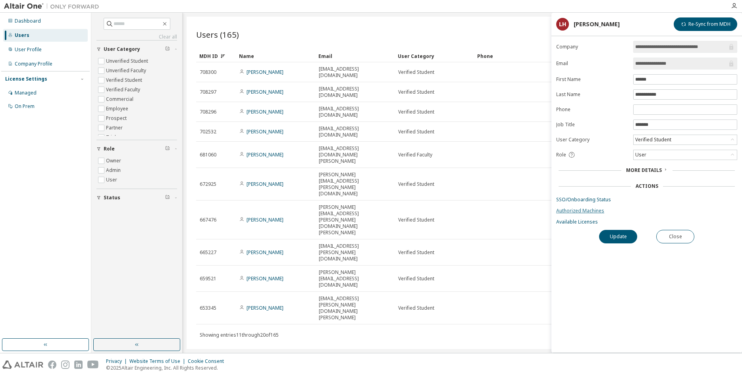
click at [488, 212] on link "Authorized Machines" at bounding box center [646, 211] width 181 height 6
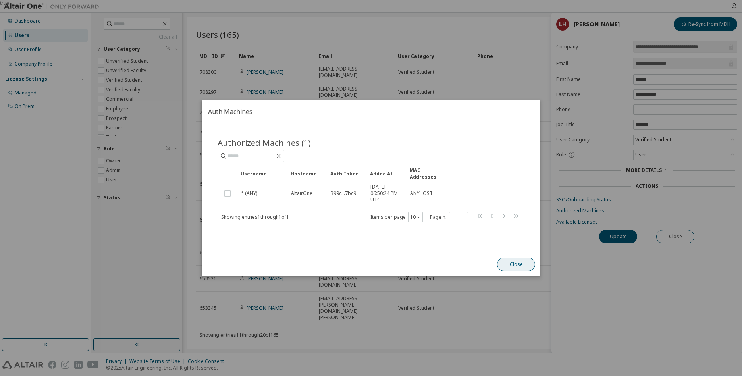
click at [488, 233] on button "Close" at bounding box center [517, 264] width 38 height 13
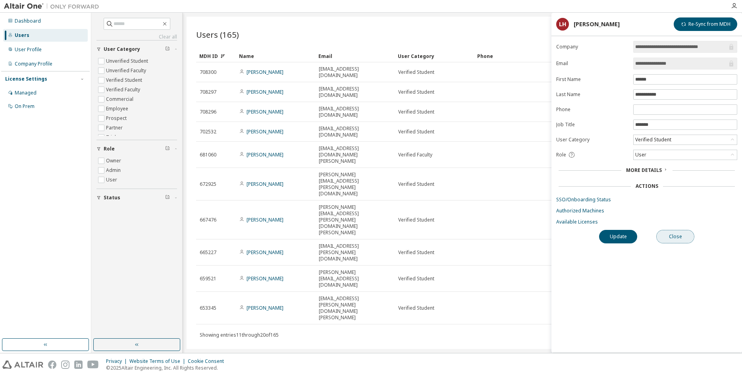
click at [488, 233] on button "Close" at bounding box center [675, 236] width 38 height 13
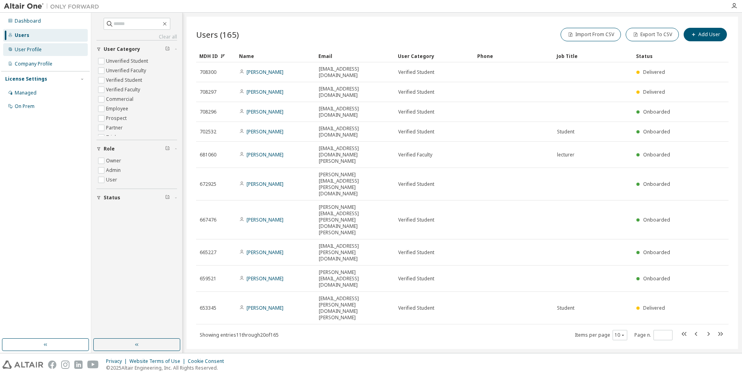
click at [31, 51] on div "User Profile" at bounding box center [28, 49] width 27 height 6
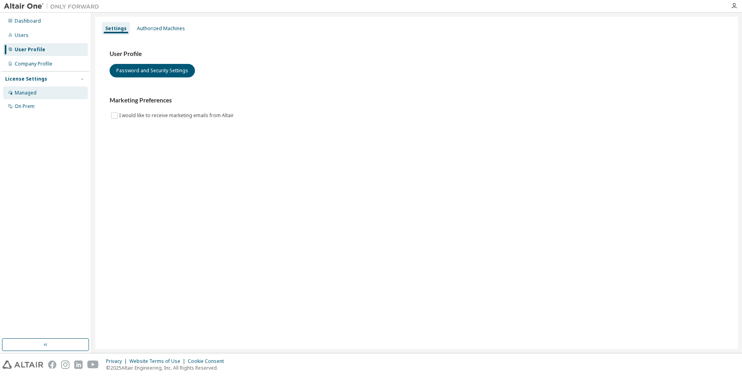
click at [33, 93] on div "Managed" at bounding box center [26, 93] width 22 height 6
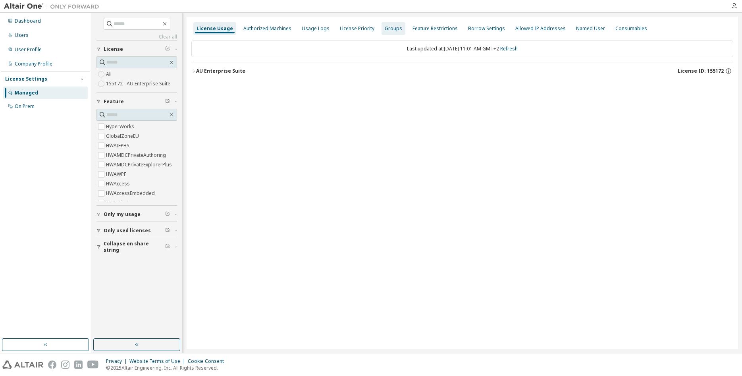
click at [385, 30] on div "Groups" at bounding box center [393, 28] width 17 height 6
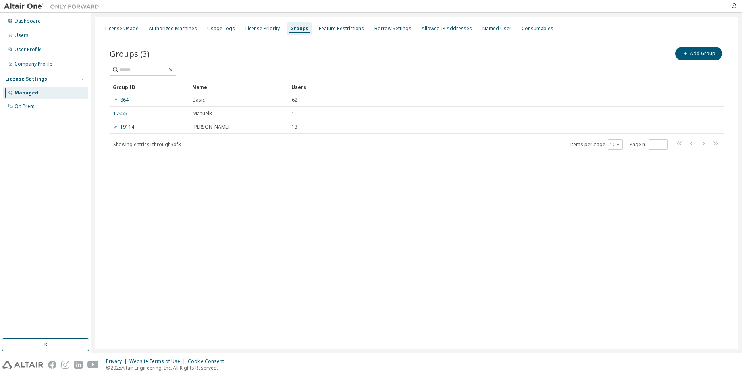
click at [134, 168] on div "Groups (3) Add Group Clear Load Save Save As Field Operator Value Select filter…" at bounding box center [416, 103] width 633 height 135
click at [488, 8] on icon "button" at bounding box center [734, 6] width 6 height 6
